Goal: Use online tool/utility: Utilize a website feature to perform a specific function

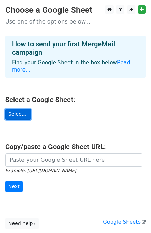
click at [17, 109] on link "Select..." at bounding box center [18, 114] width 26 height 11
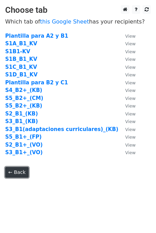
click at [11, 175] on link "← Back" at bounding box center [16, 172] width 23 height 11
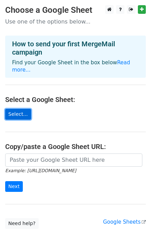
click at [21, 109] on link "Select..." at bounding box center [18, 114] width 26 height 11
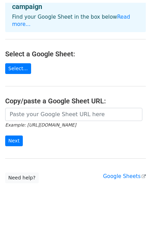
scroll to position [43, 0]
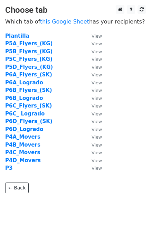
scroll to position [15, 0]
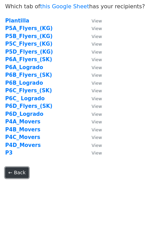
click at [18, 170] on link "← Back" at bounding box center [16, 172] width 23 height 11
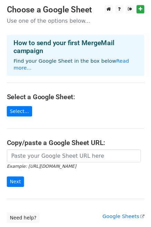
scroll to position [43, 0]
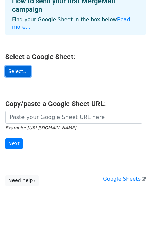
click at [14, 66] on link "Select..." at bounding box center [18, 71] width 26 height 11
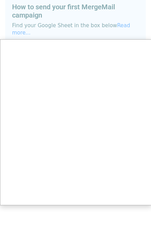
scroll to position [48, 0]
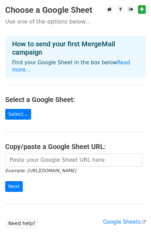
click at [100, 24] on p "Use one of the options below..." at bounding box center [75, 21] width 140 height 7
click at [22, 109] on link "Select..." at bounding box center [18, 114] width 26 height 11
